Goal: Task Accomplishment & Management: Manage account settings

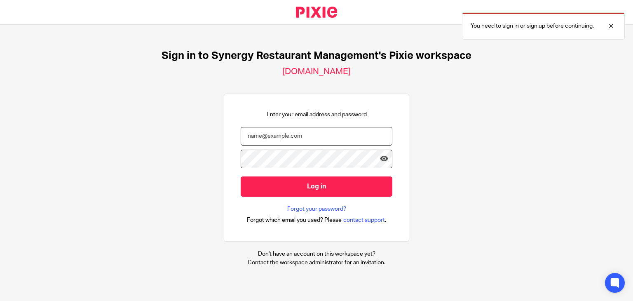
type input "lninoderivera@synergy-management.net"
click at [241, 176] on input "Log in" at bounding box center [317, 186] width 152 height 20
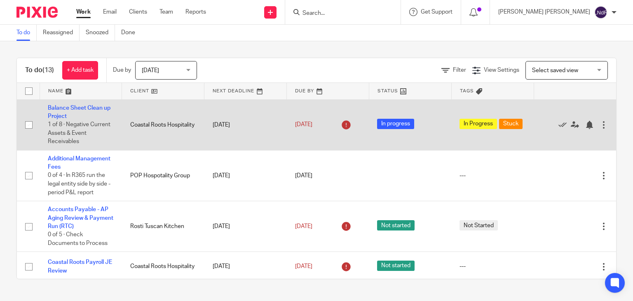
click at [599, 125] on div at bounding box center [603, 125] width 8 height 8
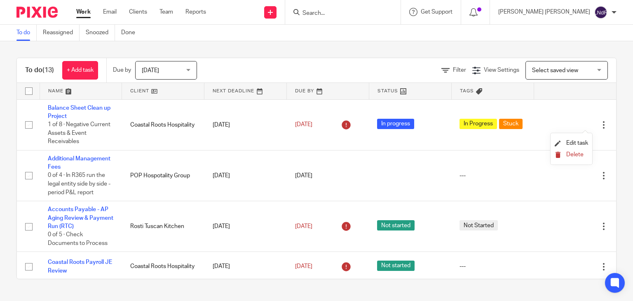
click at [576, 157] on button "Delete" at bounding box center [570, 155] width 33 height 7
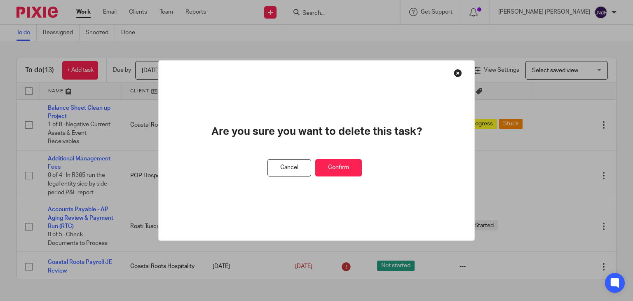
click at [348, 166] on button "Confirm" at bounding box center [338, 168] width 47 height 18
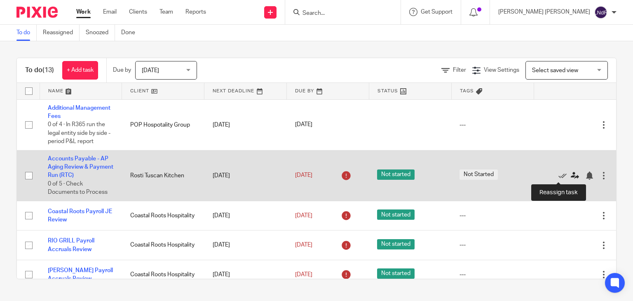
click at [570, 175] on icon at bounding box center [574, 175] width 8 height 8
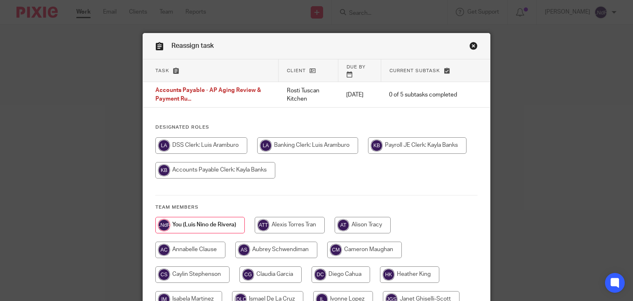
click at [234, 162] on input "radio" at bounding box center [215, 170] width 120 height 16
radio input "true"
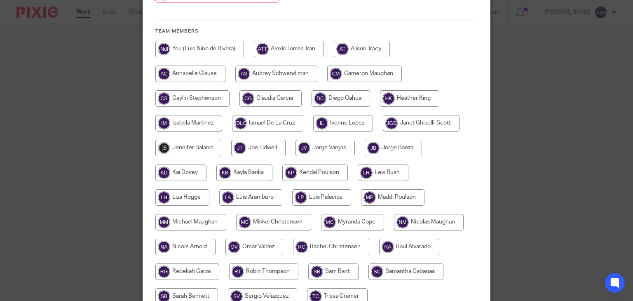
scroll to position [247, 0]
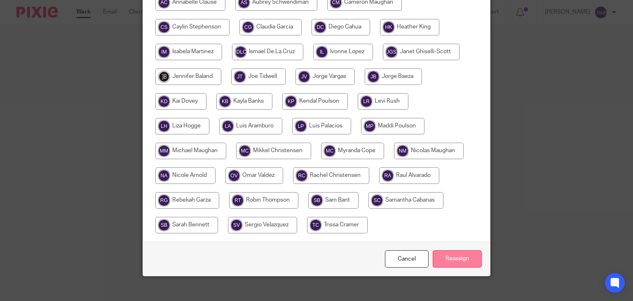
click at [461, 252] on input "Reassign" at bounding box center [456, 259] width 49 height 18
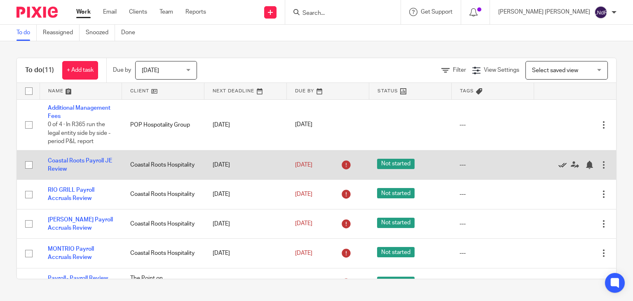
click at [558, 167] on icon at bounding box center [562, 165] width 8 height 8
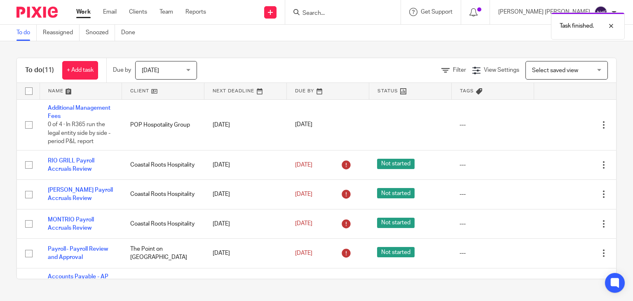
click at [558, 167] on icon at bounding box center [562, 165] width 8 height 8
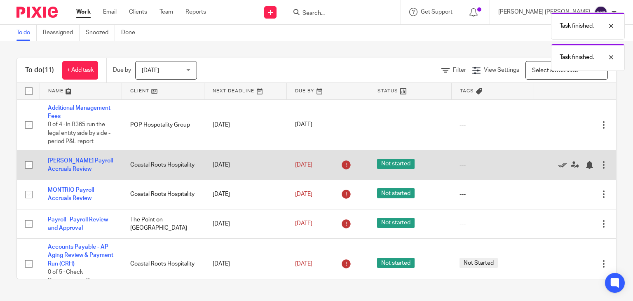
click at [558, 167] on icon at bounding box center [562, 165] width 8 height 8
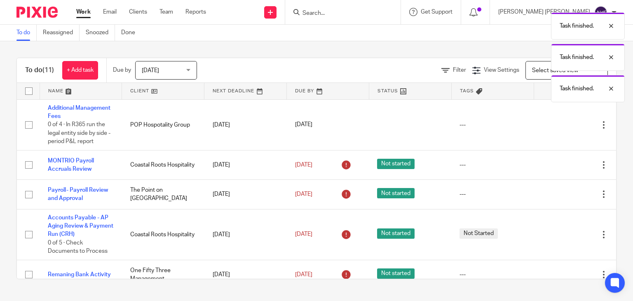
click at [558, 167] on icon at bounding box center [562, 165] width 8 height 8
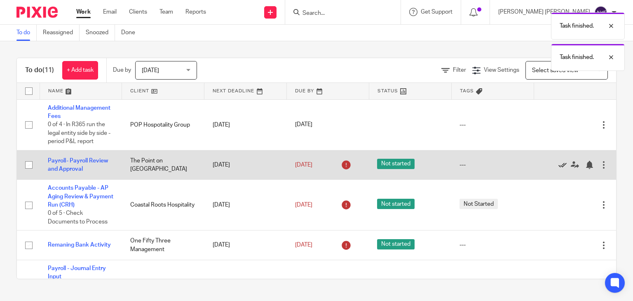
click at [558, 167] on icon at bounding box center [562, 165] width 8 height 8
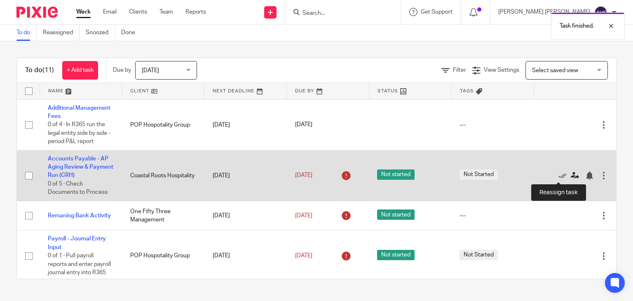
click at [570, 174] on icon at bounding box center [574, 175] width 8 height 8
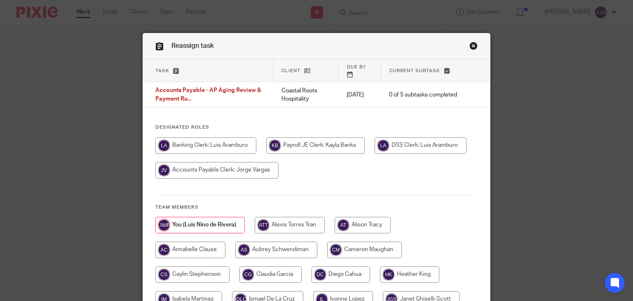
click at [254, 164] on input "radio" at bounding box center [216, 170] width 123 height 16
radio input "true"
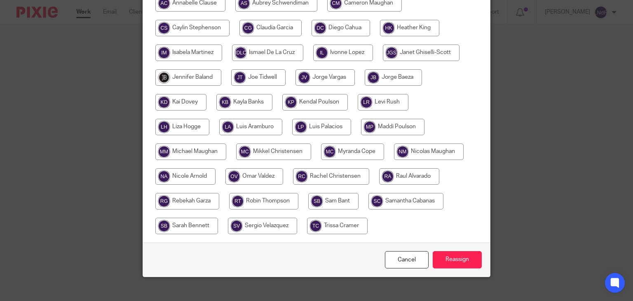
scroll to position [249, 0]
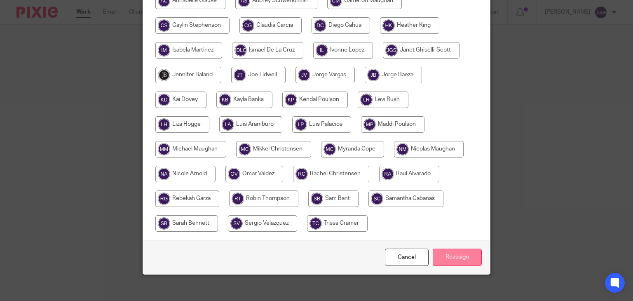
click at [453, 256] on input "Reassign" at bounding box center [456, 257] width 49 height 18
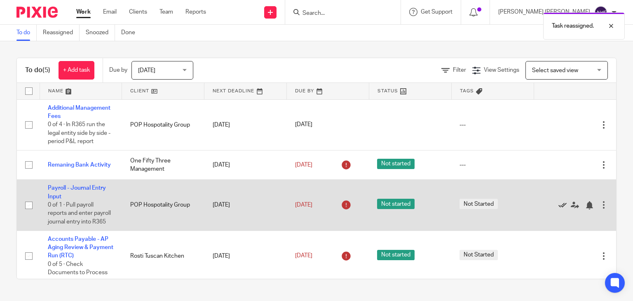
click at [558, 209] on icon at bounding box center [562, 205] width 8 height 8
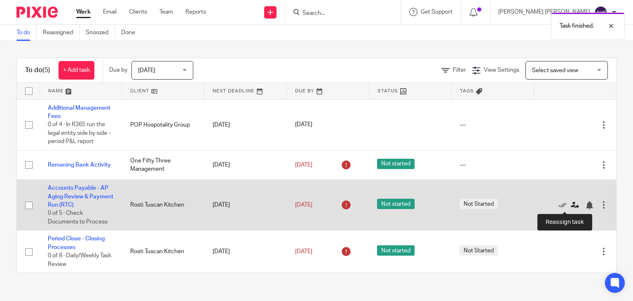
click at [570, 206] on icon at bounding box center [574, 205] width 8 height 8
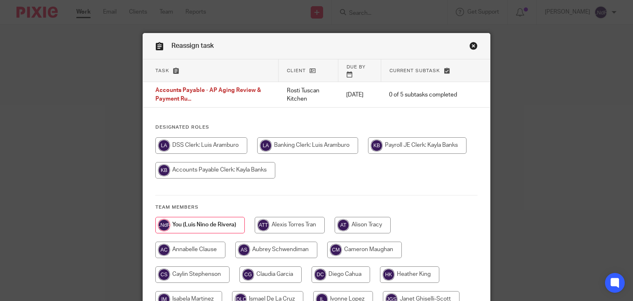
click at [411, 137] on input "radio" at bounding box center [417, 145] width 98 height 16
radio input "true"
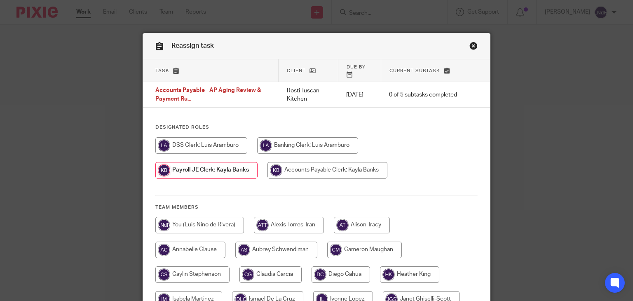
click at [297, 162] on input "radio" at bounding box center [327, 170] width 120 height 16
radio input "true"
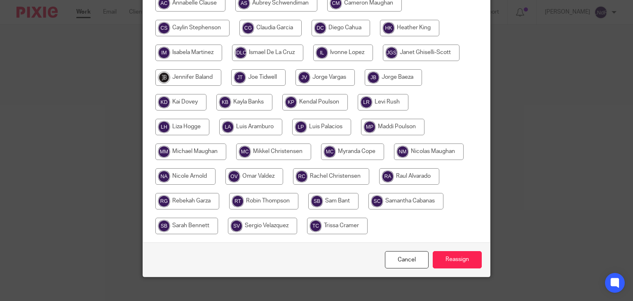
scroll to position [249, 0]
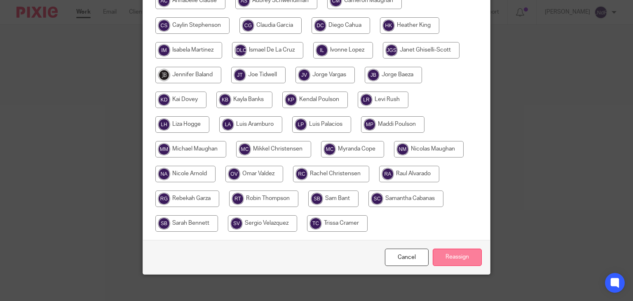
click at [445, 248] on input "Reassign" at bounding box center [456, 257] width 49 height 18
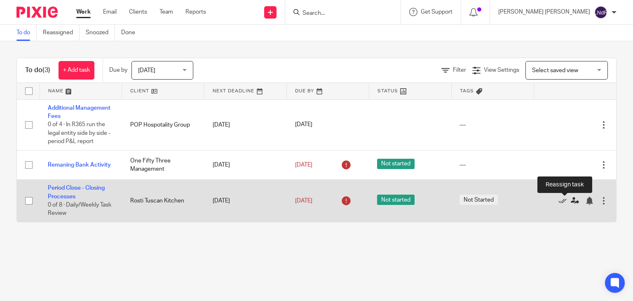
click at [570, 202] on icon at bounding box center [574, 200] width 8 height 8
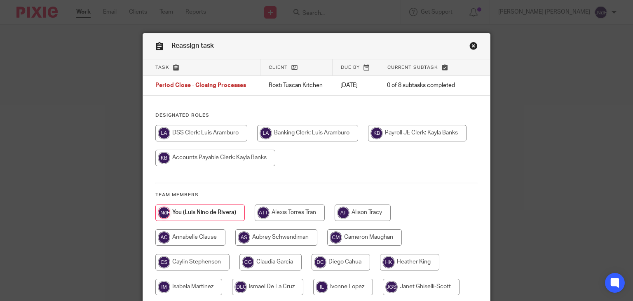
click at [247, 161] on input "radio" at bounding box center [215, 158] width 120 height 16
radio input "true"
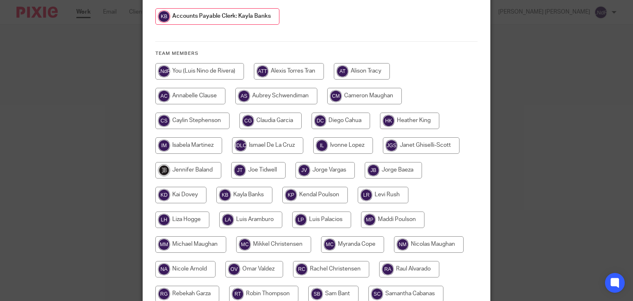
scroll to position [231, 0]
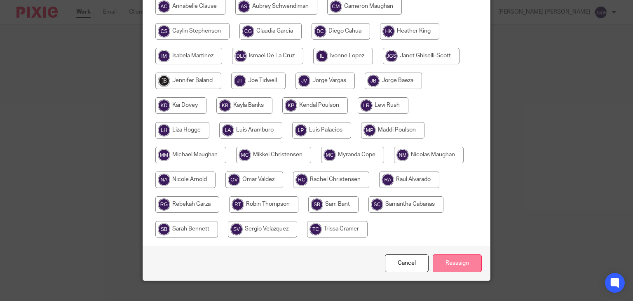
click at [446, 259] on input "Reassign" at bounding box center [456, 263] width 49 height 18
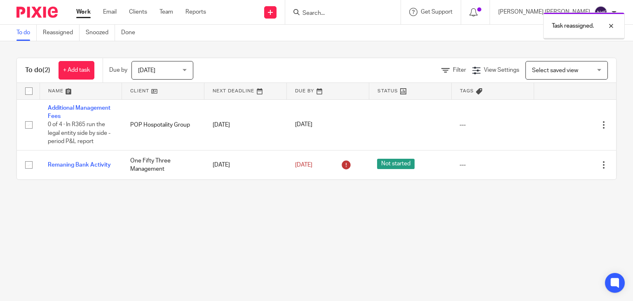
drag, startPoint x: 0, startPoint y: 0, endPoint x: 318, endPoint y: 245, distance: 401.7
click at [318, 245] on main "To do Reassigned Snoozed Done To do (2) + Add task Due by Today Today Today Tom…" at bounding box center [316, 150] width 633 height 301
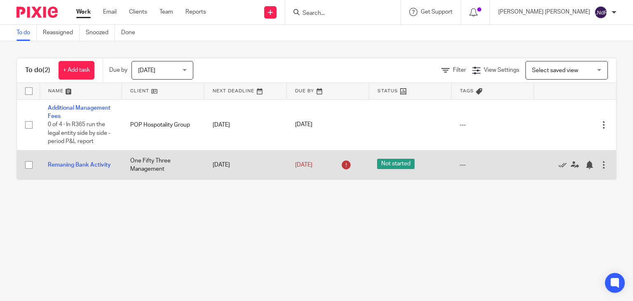
click at [599, 168] on div at bounding box center [603, 165] width 8 height 8
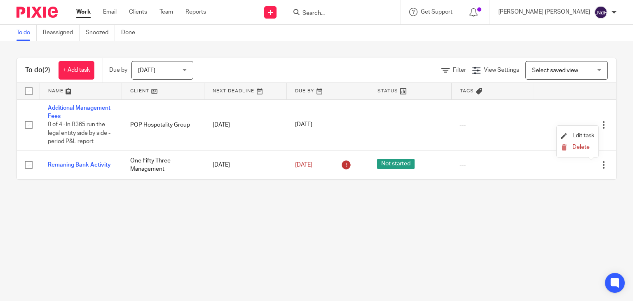
click at [576, 155] on ul "Edit task Delete" at bounding box center [577, 141] width 42 height 31
click at [572, 148] on button "Delete" at bounding box center [577, 147] width 33 height 7
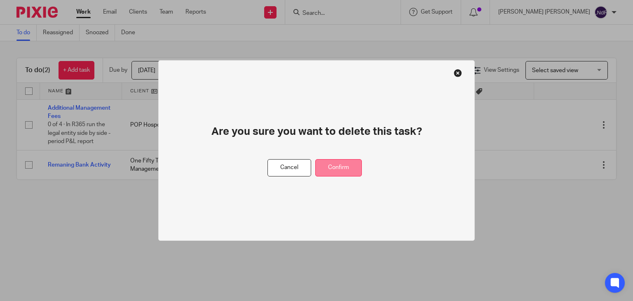
click at [336, 173] on button "Confirm" at bounding box center [338, 168] width 47 height 18
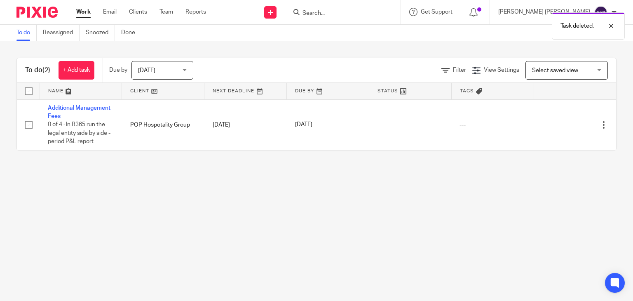
click at [333, 200] on main "To do Reassigned Snoozed Done To do (2) + Add task Due by Today Today Today Tom…" at bounding box center [316, 150] width 633 height 301
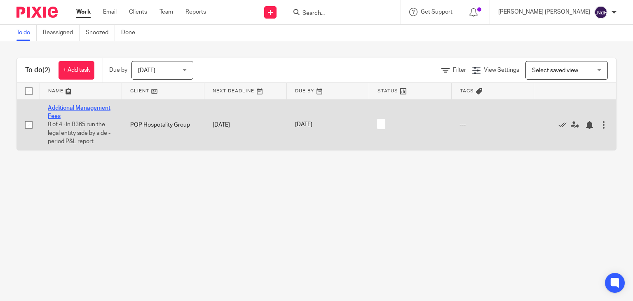
click at [70, 107] on link "Additional Management Fees" at bounding box center [79, 112] width 63 height 14
click at [599, 126] on div at bounding box center [603, 125] width 8 height 8
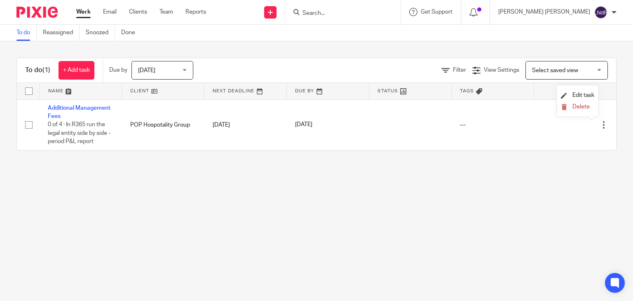
click at [587, 111] on li "Delete" at bounding box center [577, 107] width 33 height 11
click at [567, 107] on button "Delete" at bounding box center [577, 107] width 33 height 7
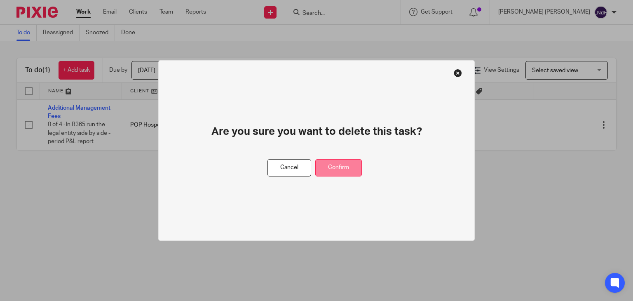
click at [341, 161] on button "Confirm" at bounding box center [338, 168] width 47 height 18
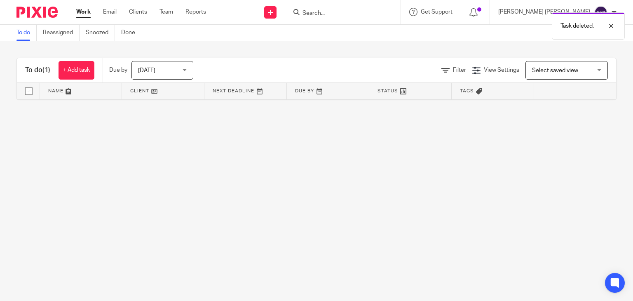
click at [341, 161] on main "To do Reassigned Snoozed Done To do (1) + Add task Due by [DATE] [DATE] [DATE] …" at bounding box center [316, 150] width 633 height 301
